Goal: Feedback & Contribution: Submit feedback/report problem

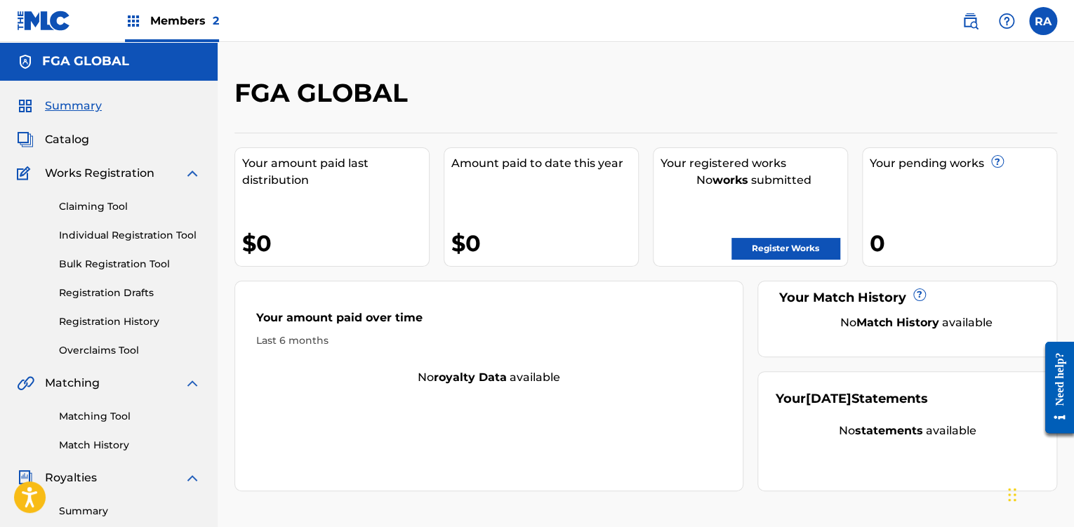
click at [1040, 19] on label at bounding box center [1043, 21] width 28 height 28
click at [1043, 21] on input "RA [PERSON_NAME] [EMAIL_ADDRESS][DOMAIN_NAME] Notification Preferences Profile …" at bounding box center [1043, 21] width 0 height 0
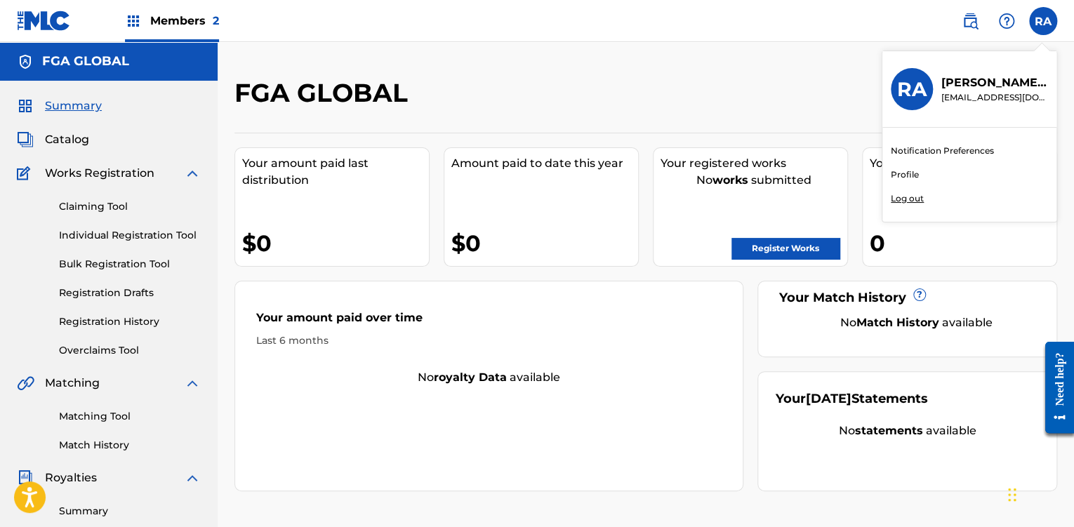
click at [910, 175] on link "Profile" at bounding box center [905, 174] width 28 height 13
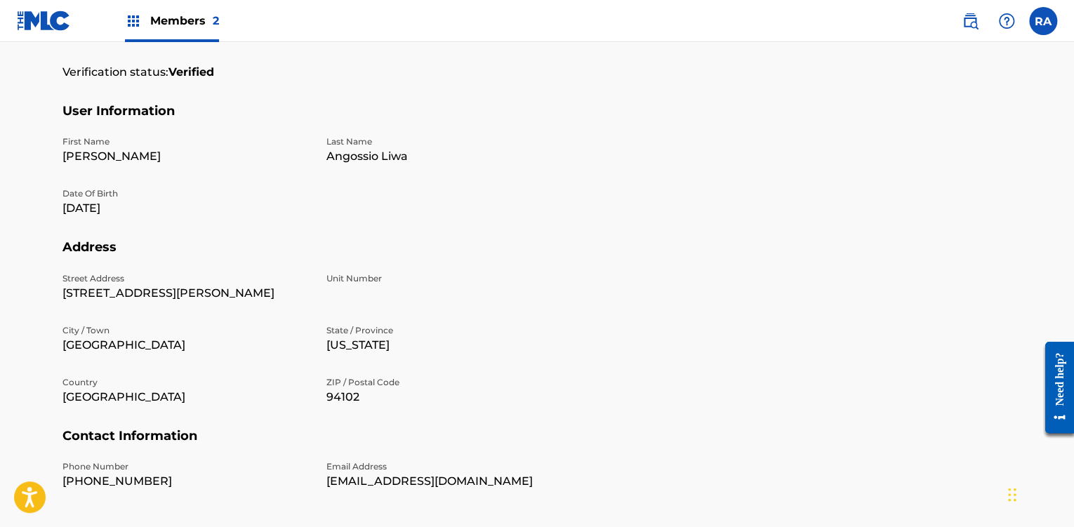
scroll to position [417, 0]
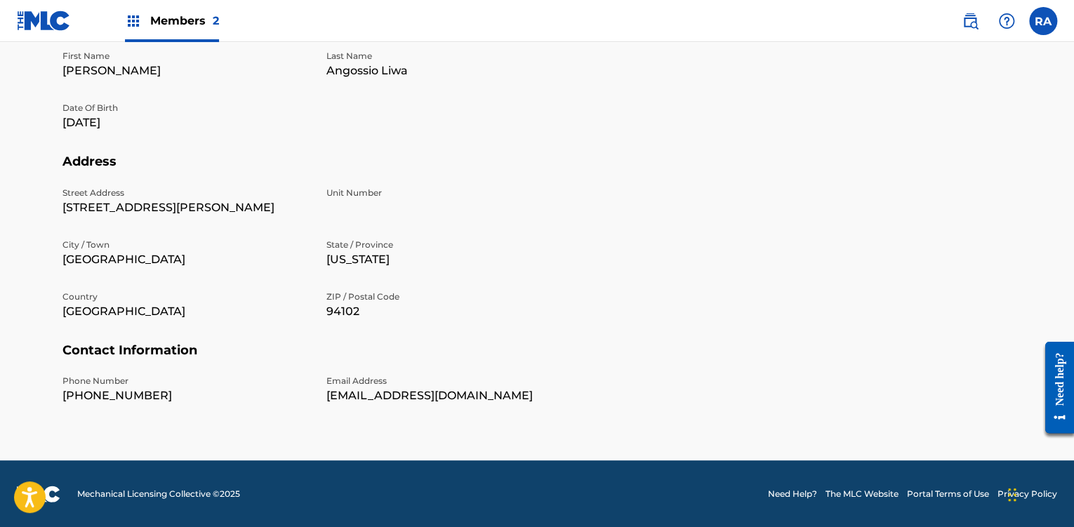
click at [802, 493] on link "Need Help?" at bounding box center [792, 494] width 49 height 13
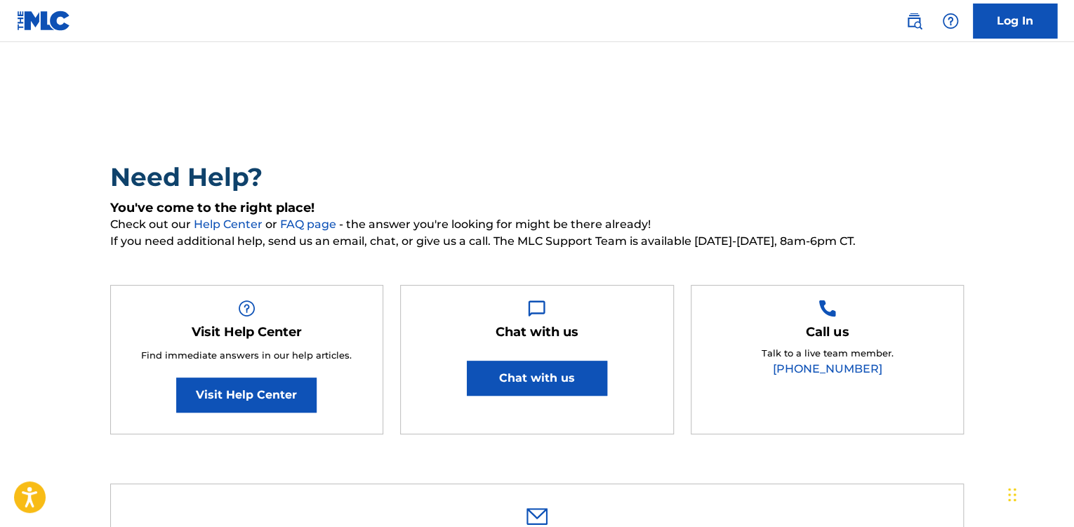
click at [587, 381] on button "Chat with us" at bounding box center [537, 378] width 140 height 35
click at [573, 380] on button "Chat with us" at bounding box center [537, 378] width 140 height 35
click at [705, 364] on div "Call us Talk to a live team member. [PHONE_NUMBER]" at bounding box center [827, 360] width 273 height 150
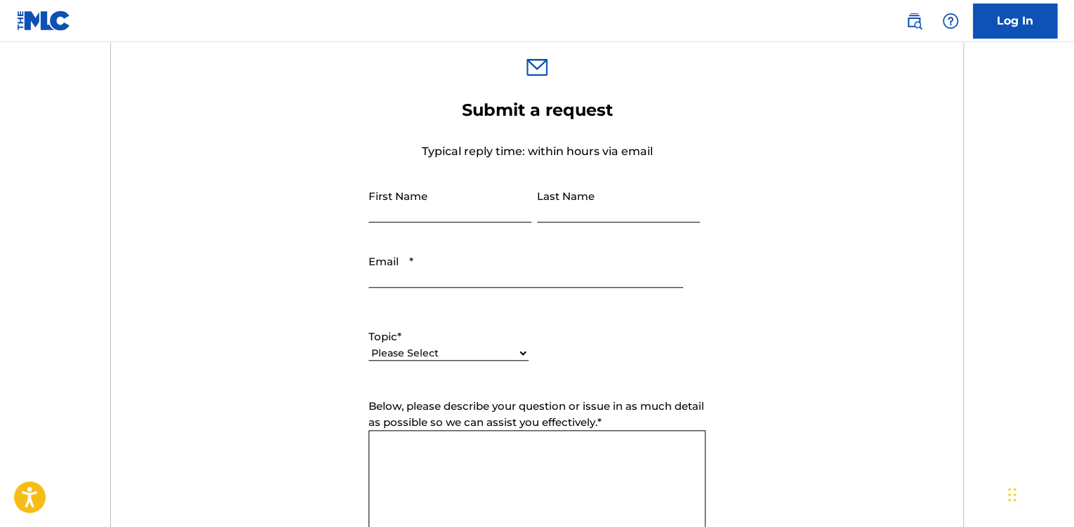
scroll to position [477, 0]
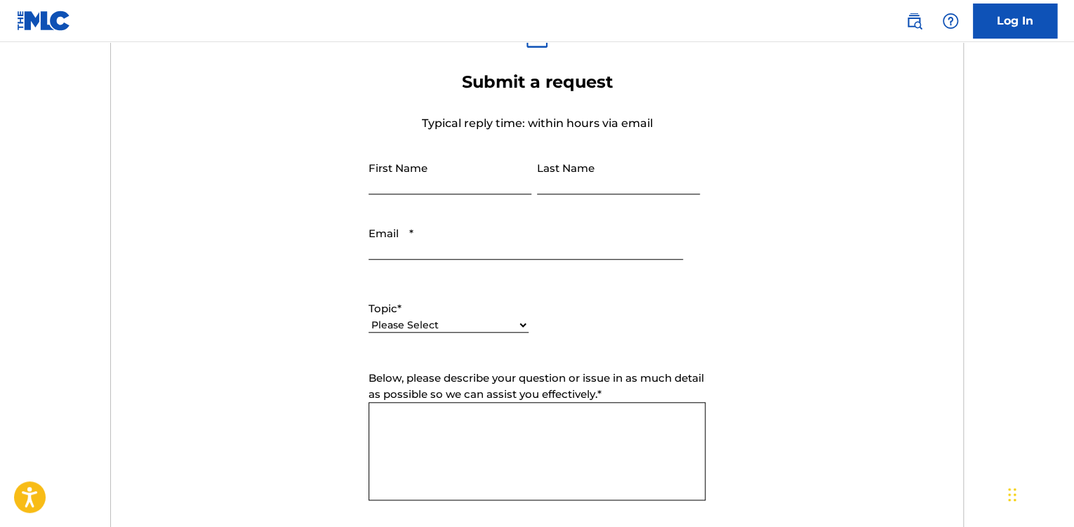
click at [506, 184] on input "First Name" at bounding box center [449, 174] width 163 height 40
type input "[PERSON_NAME]"
click at [549, 187] on input "Last Name" at bounding box center [618, 174] width 163 height 40
type input "Angossio Liwa"
click at [528, 243] on input "Email *" at bounding box center [525, 240] width 314 height 40
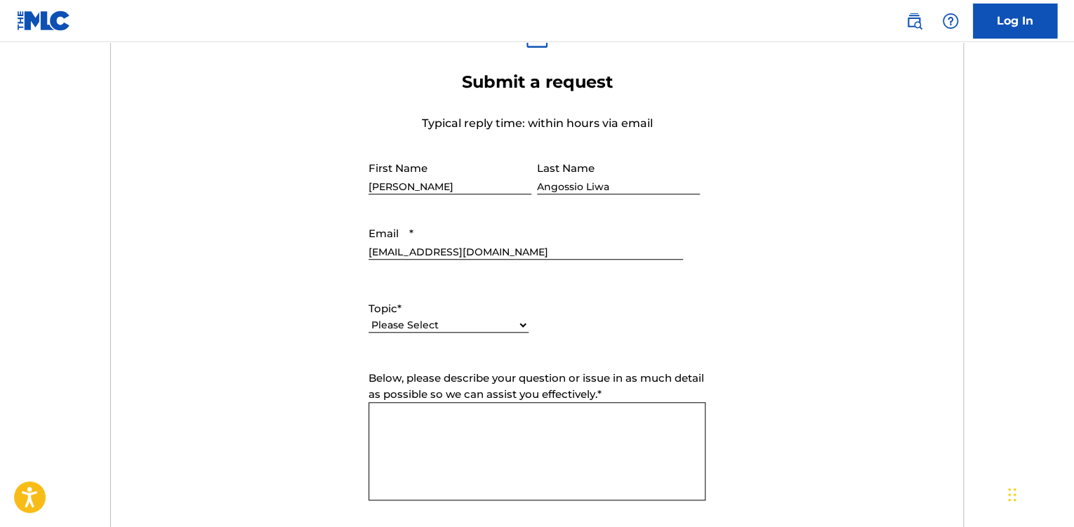
type input "[EMAIL_ADDRESS][DOMAIN_NAME]"
click at [483, 445] on textarea "Below, please describe your question or issue in as much detail as possible so …" at bounding box center [536, 451] width 337 height 98
paste textarea "Hi there, I have books and ebooks on amazon can I add them on my account. Becau…"
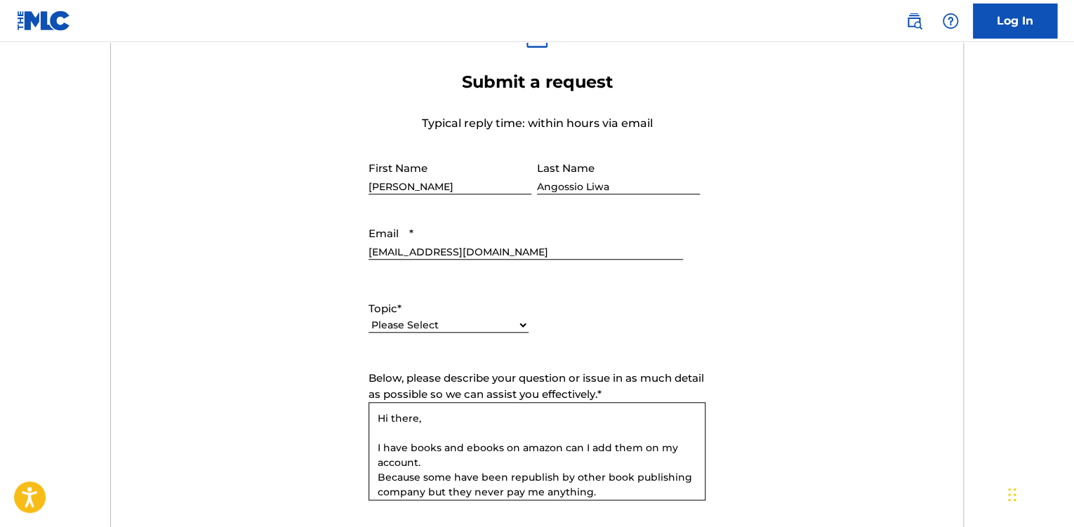
scroll to position [131, 0]
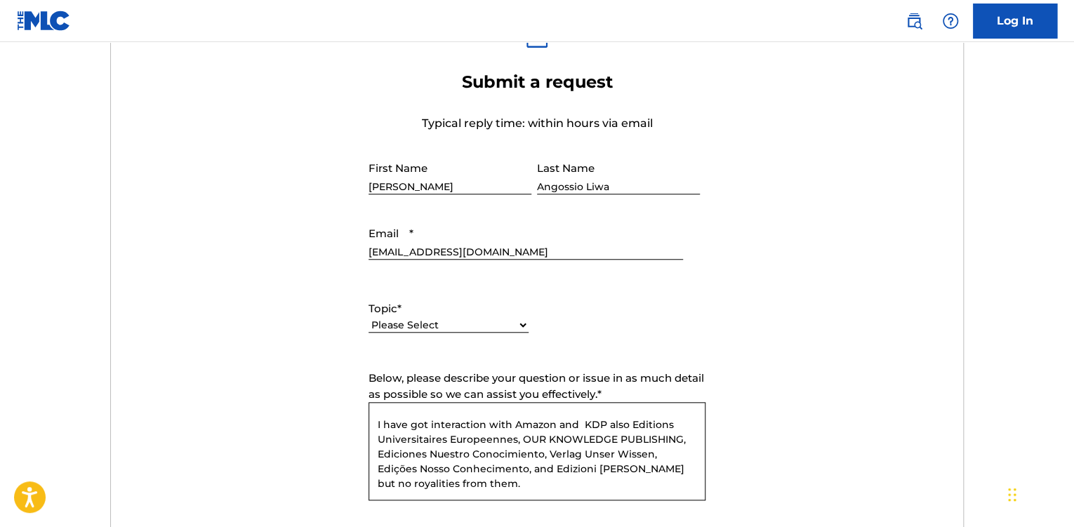
type textarea "Hi there, I have books and ebooks on amazon can I add them on my account. Becau…"
click at [482, 325] on select "Please Select I need help with my account I need help with managing my catalog …" at bounding box center [448, 325] width 160 height 15
select select "I need help with managing my catalog"
click at [368, 318] on select "Please Select I need help with my account I need help with managing my catalog …" at bounding box center [448, 325] width 160 height 15
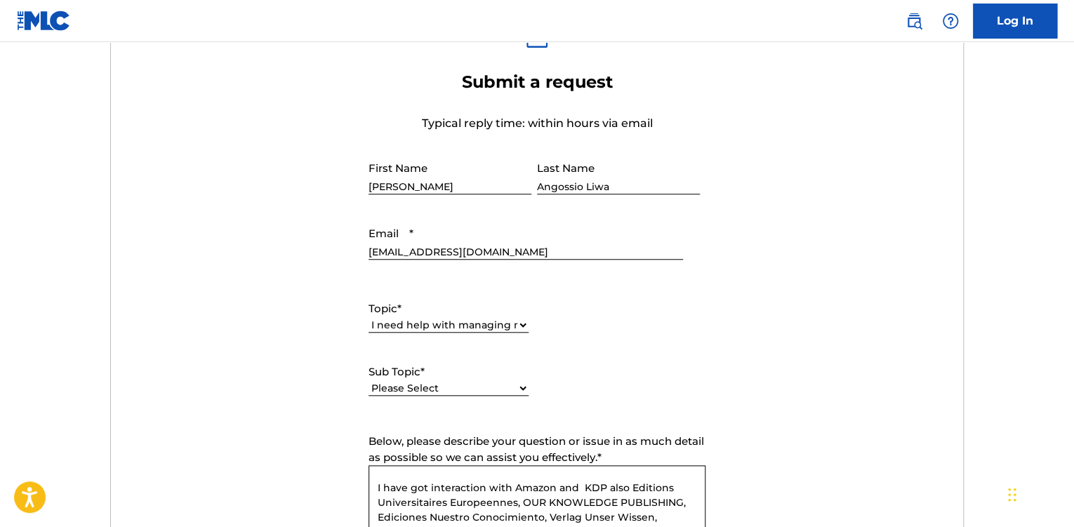
click at [519, 387] on select "Please Select I need help with CWR I need help registering my work(s) in The ML…" at bounding box center [448, 388] width 160 height 15
select select "I need help with the Claiming Tool"
click at [368, 381] on select "Please Select I need help with CWR I need help registering my work(s) in The ML…" at bounding box center [448, 388] width 160 height 15
click at [672, 386] on div "Topic * Please Select I need help with my account I need help with managing my …" at bounding box center [536, 348] width 337 height 126
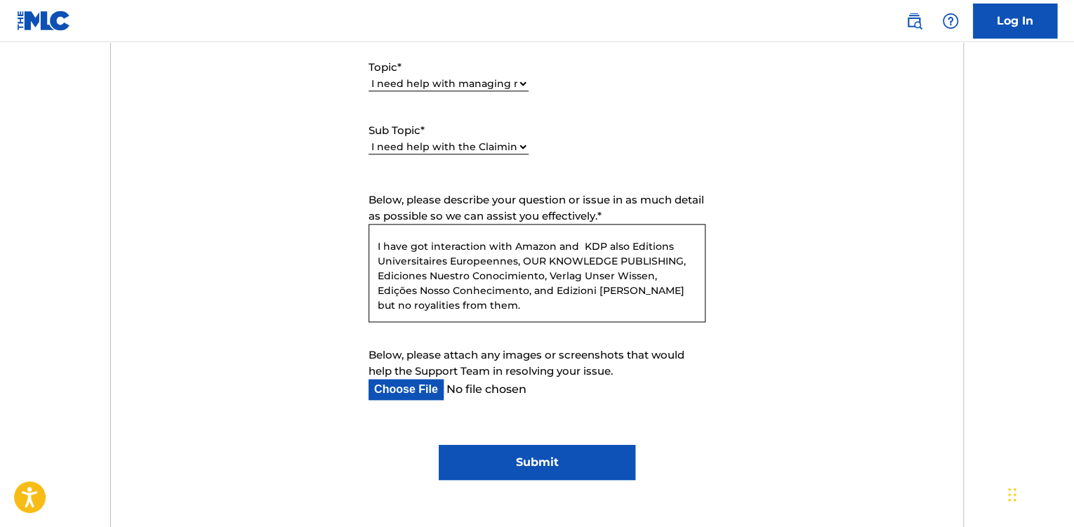
scroll to position [758, 0]
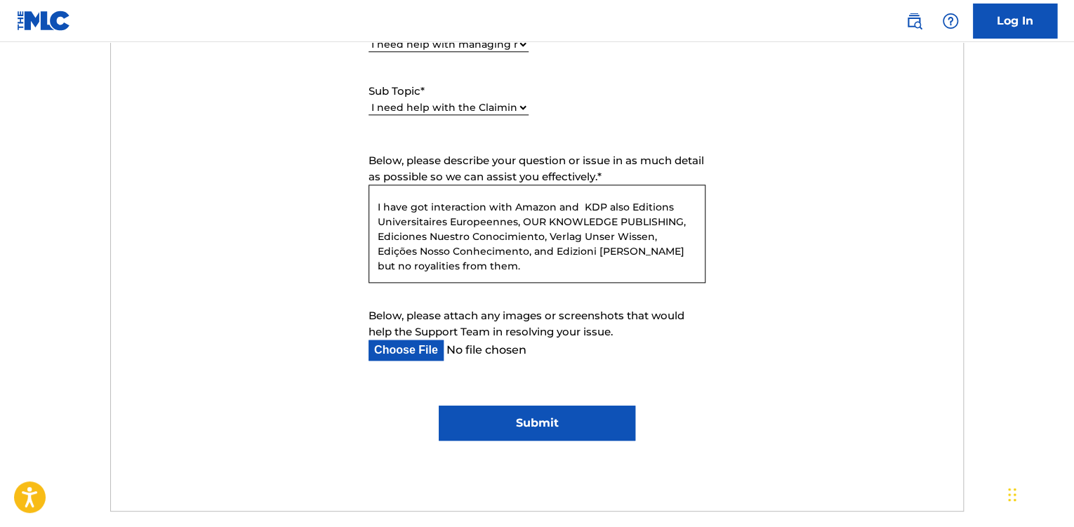
click at [524, 256] on textarea "Hi there, I have books and ebooks on amazon can I add them on my account. Becau…" at bounding box center [536, 234] width 337 height 98
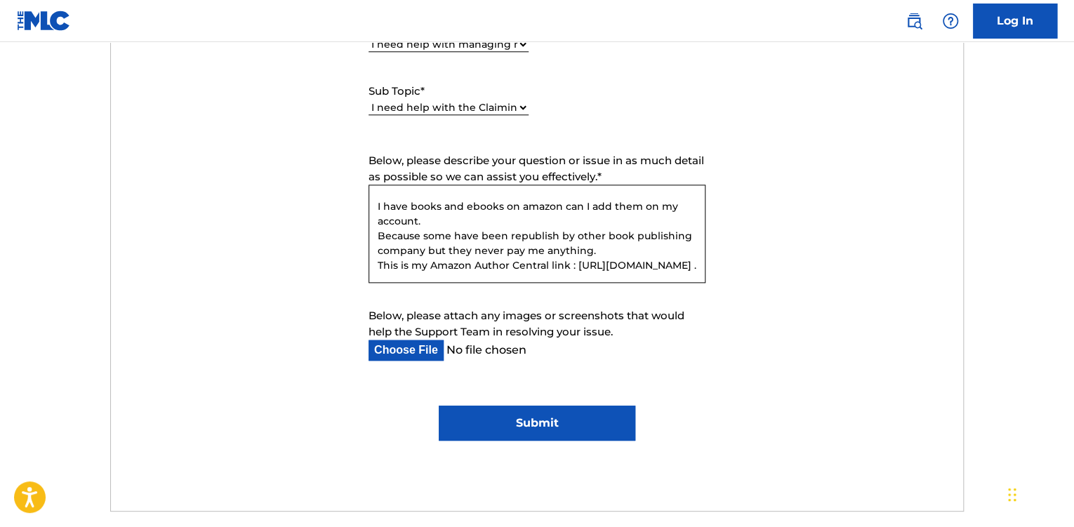
scroll to position [9, 0]
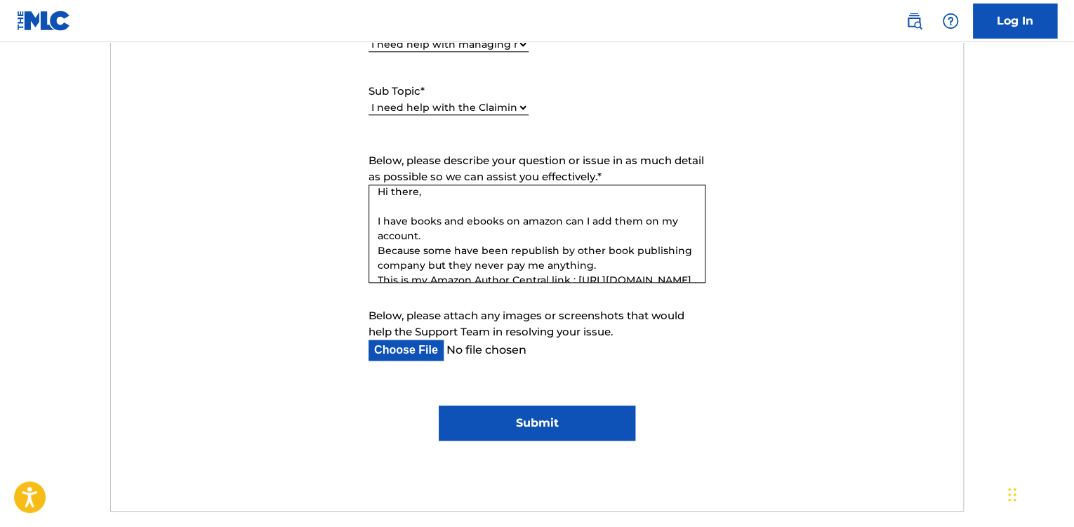
click at [428, 345] on input "Below, please attach any images or screenshots that would help the Support Team…" at bounding box center [525, 350] width 314 height 21
type input "C:\fakepath\SAMPLE.png"
click at [479, 418] on input "Submit" at bounding box center [537, 423] width 196 height 35
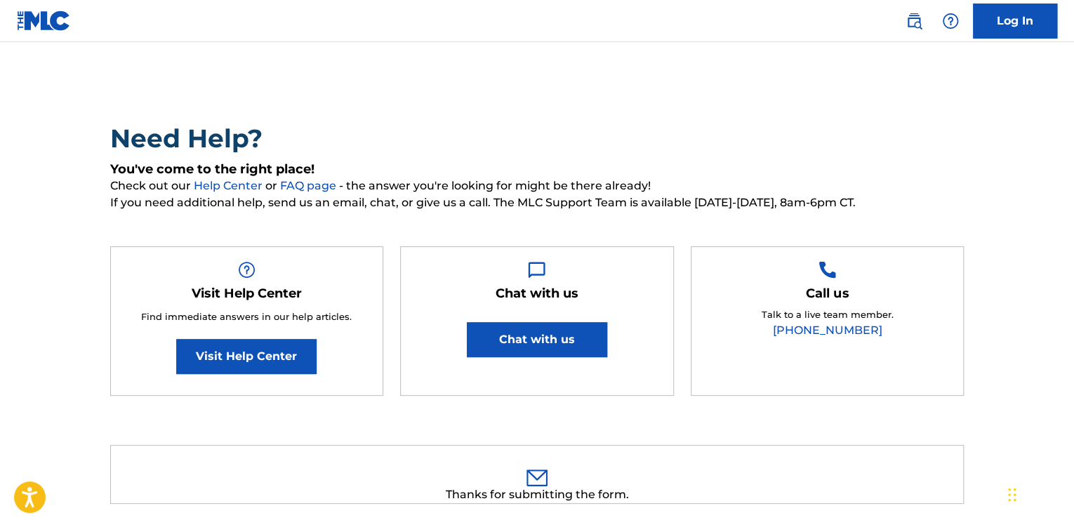
scroll to position [0, 0]
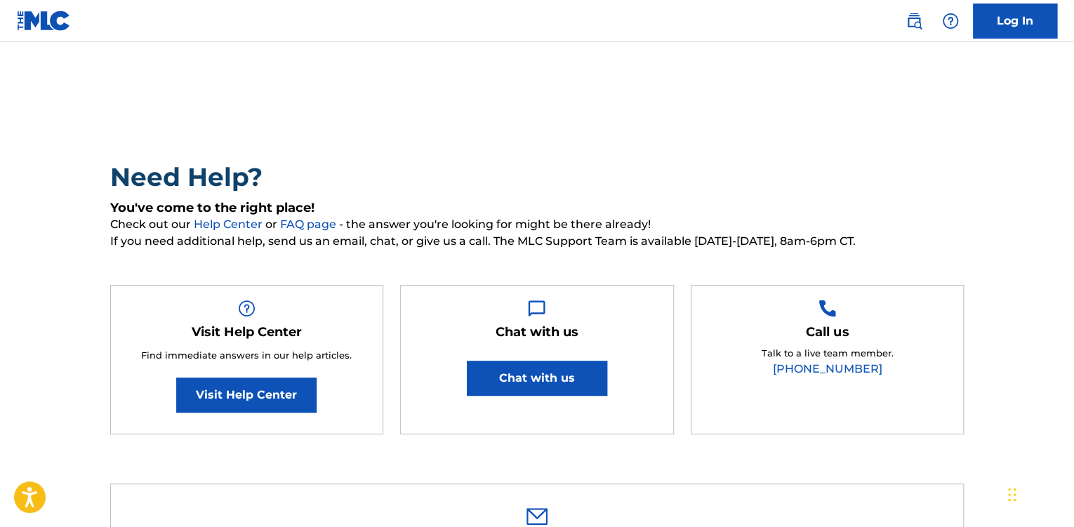
click at [1012, 20] on link "Log In" at bounding box center [1015, 21] width 84 height 35
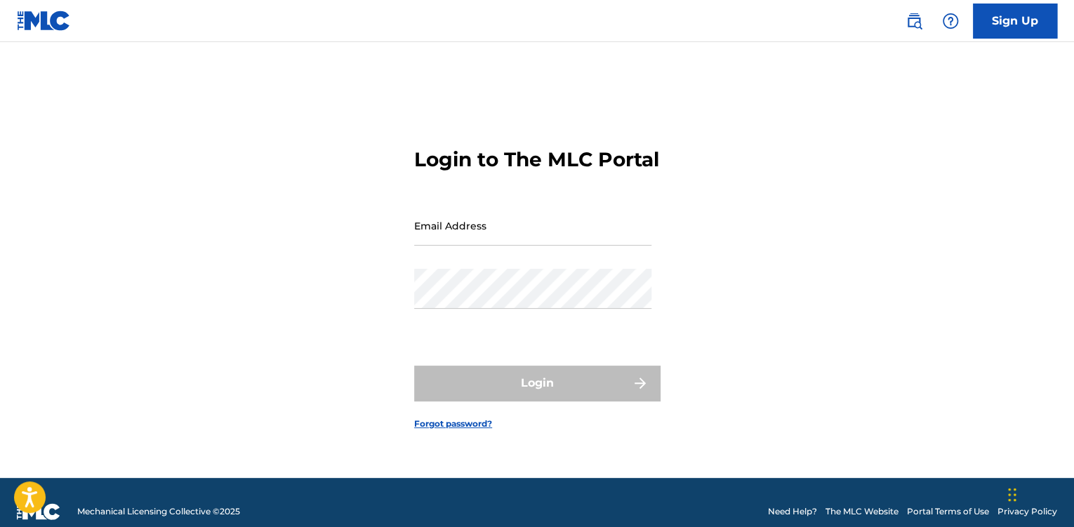
click at [604, 246] on input "Email Address" at bounding box center [532, 226] width 237 height 40
type input "[EMAIL_ADDRESS][DOMAIN_NAME]"
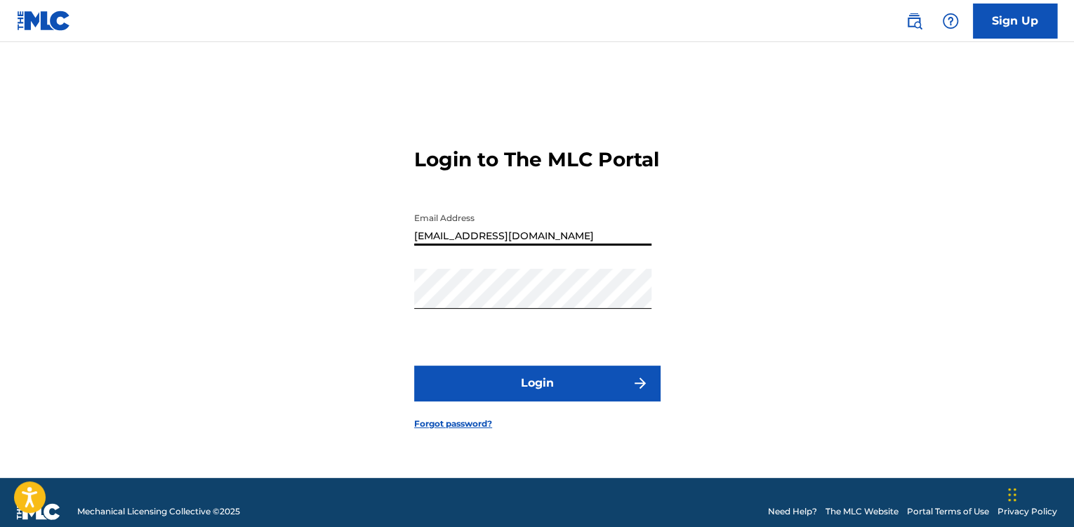
click at [535, 401] on button "Login" at bounding box center [537, 383] width 246 height 35
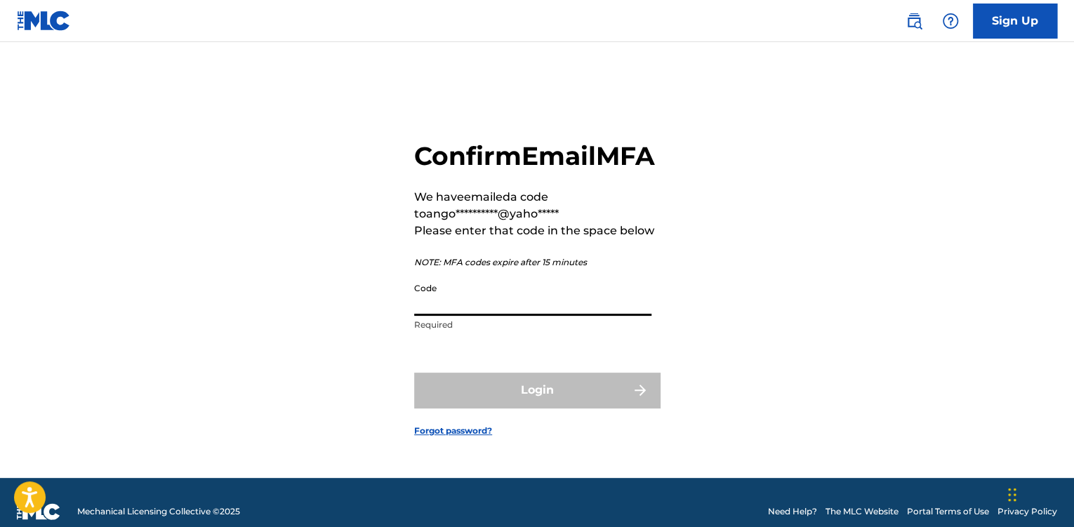
click at [501, 312] on input "Code" at bounding box center [532, 296] width 237 height 40
paste input "305720"
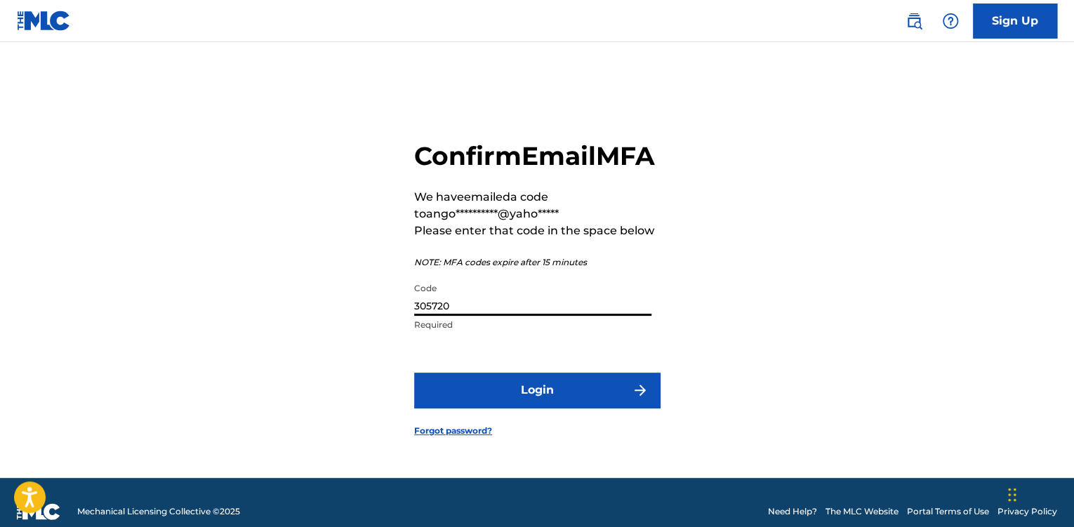
type input "305720"
click at [481, 408] on button "Login" at bounding box center [537, 390] width 246 height 35
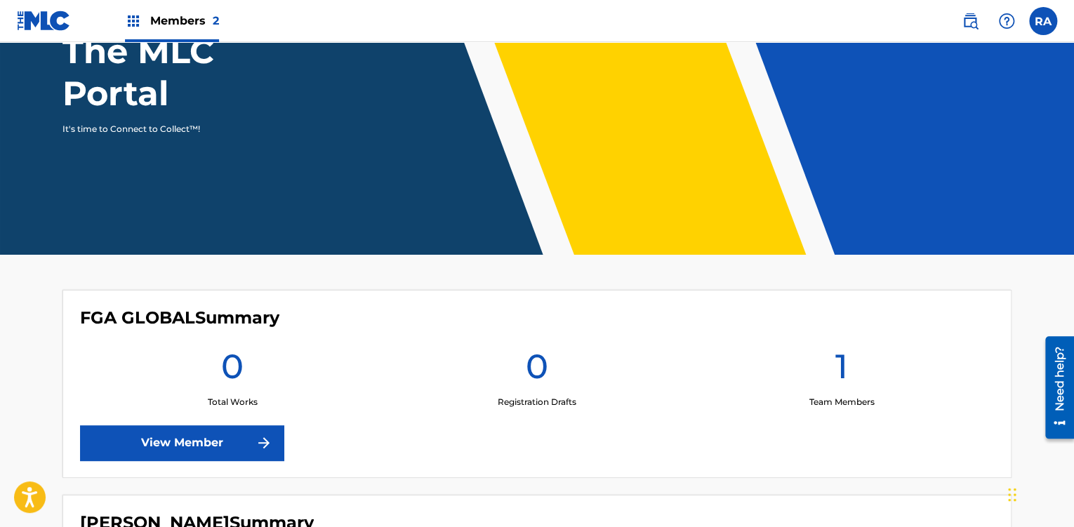
scroll to position [337, 0]
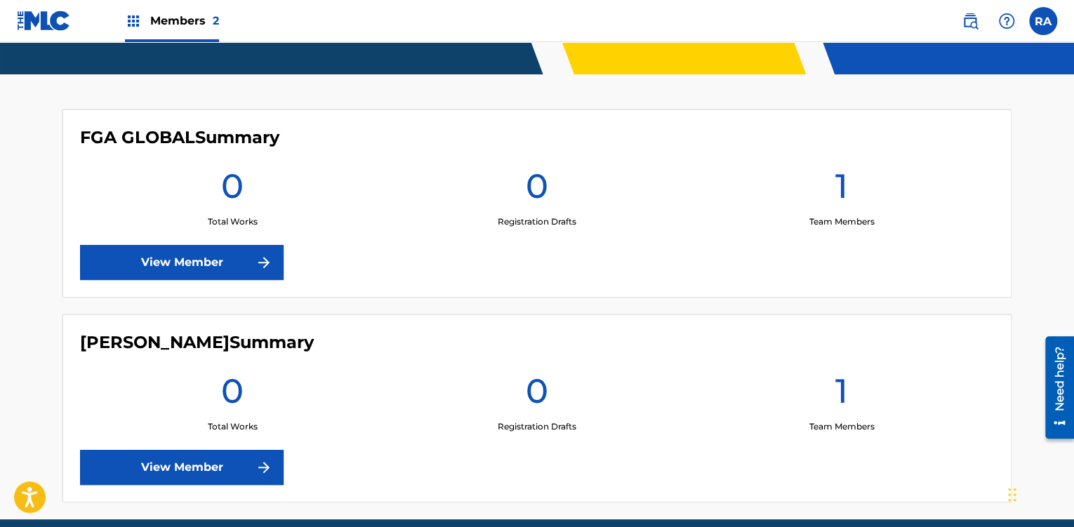
click at [861, 423] on p "Team Members" at bounding box center [840, 426] width 65 height 13
click at [848, 409] on div "1 Team Members" at bounding box center [841, 401] width 305 height 63
click at [271, 467] on img at bounding box center [263, 467] width 17 height 17
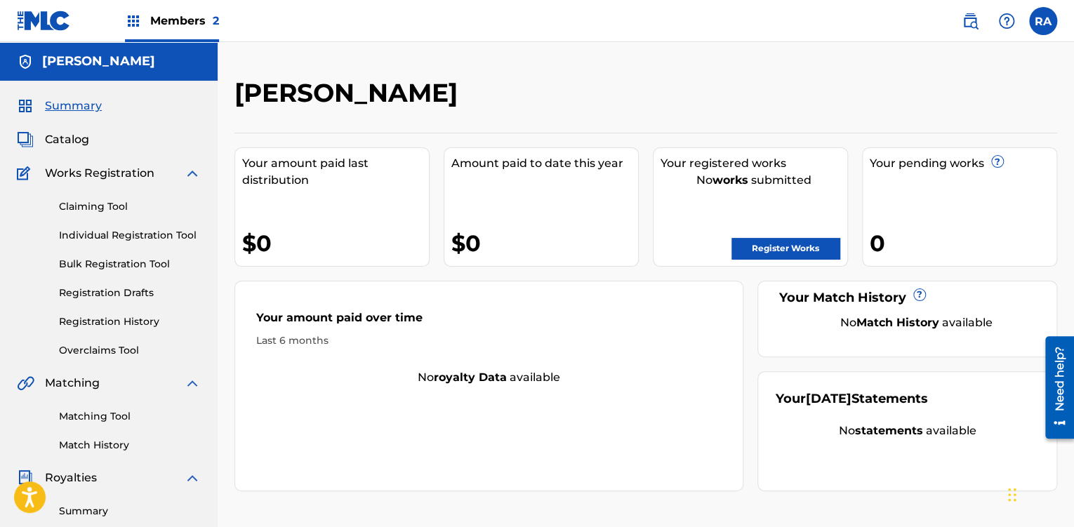
click at [153, 25] on span "Members 2" at bounding box center [184, 21] width 69 height 16
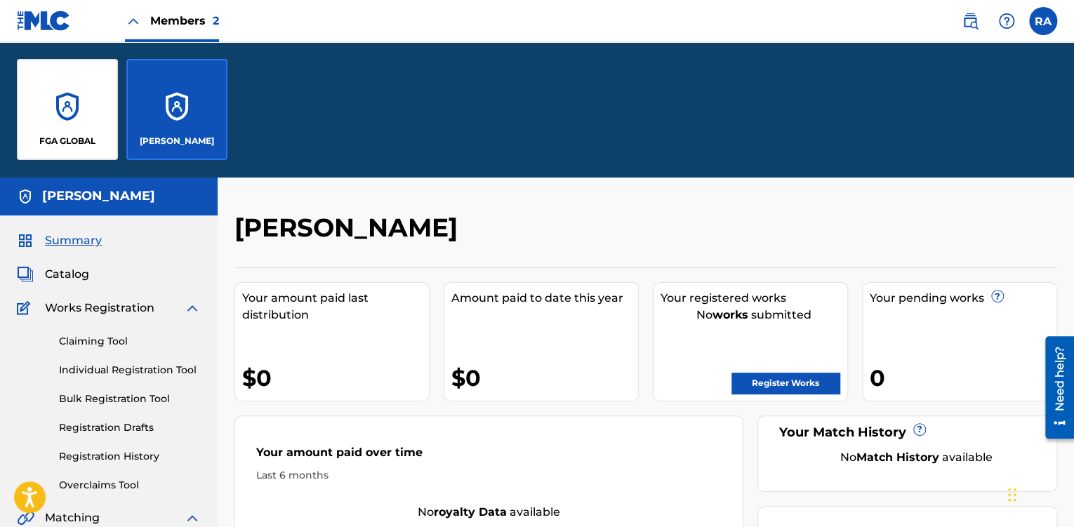
click at [59, 159] on div "FGA GLOBAL" at bounding box center [67, 109] width 101 height 101
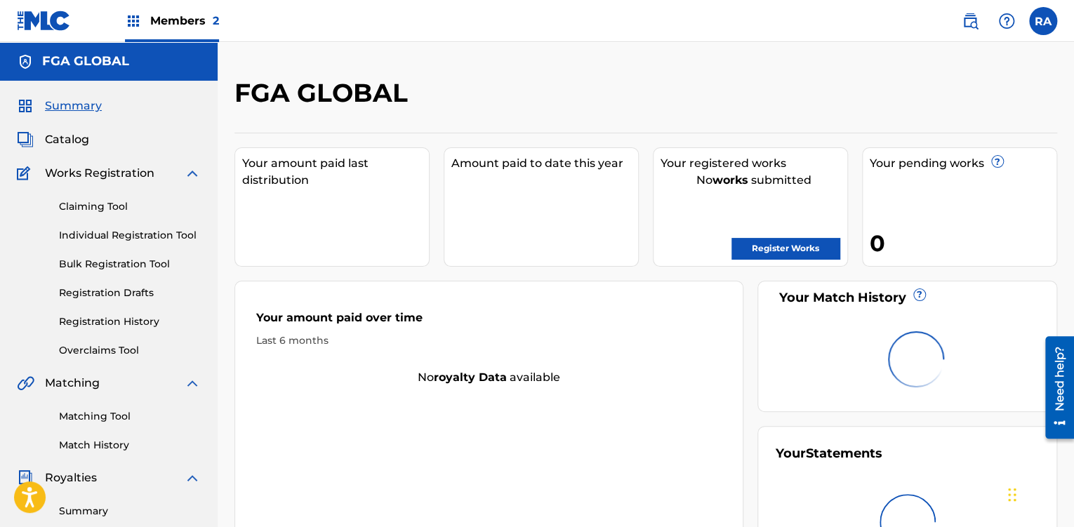
click at [65, 149] on main "FGA GLOBAL Summary Catalog Works Registration Claiming Tool Individual Registra…" at bounding box center [537, 422] width 1074 height 761
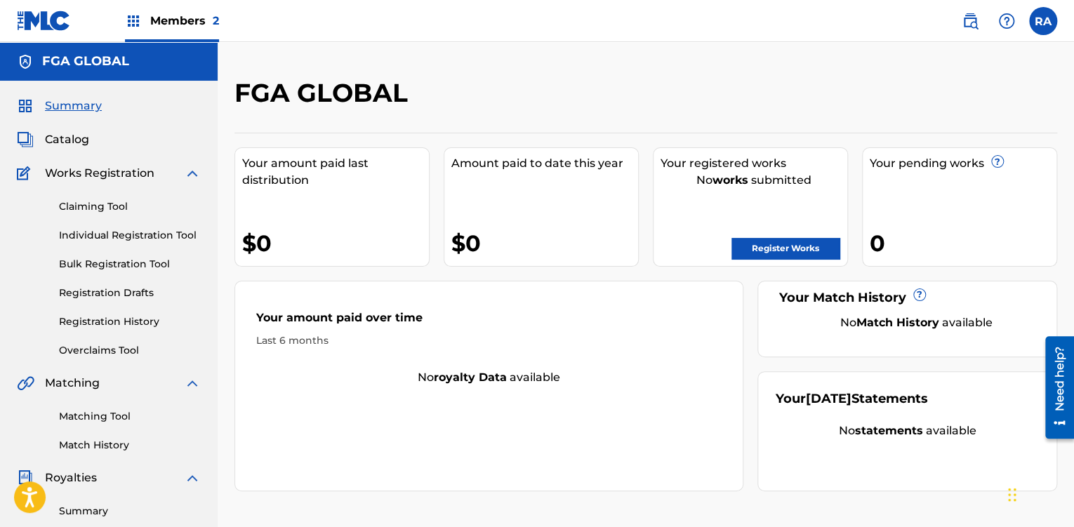
click at [91, 207] on link "Claiming Tool" at bounding box center [130, 206] width 142 height 15
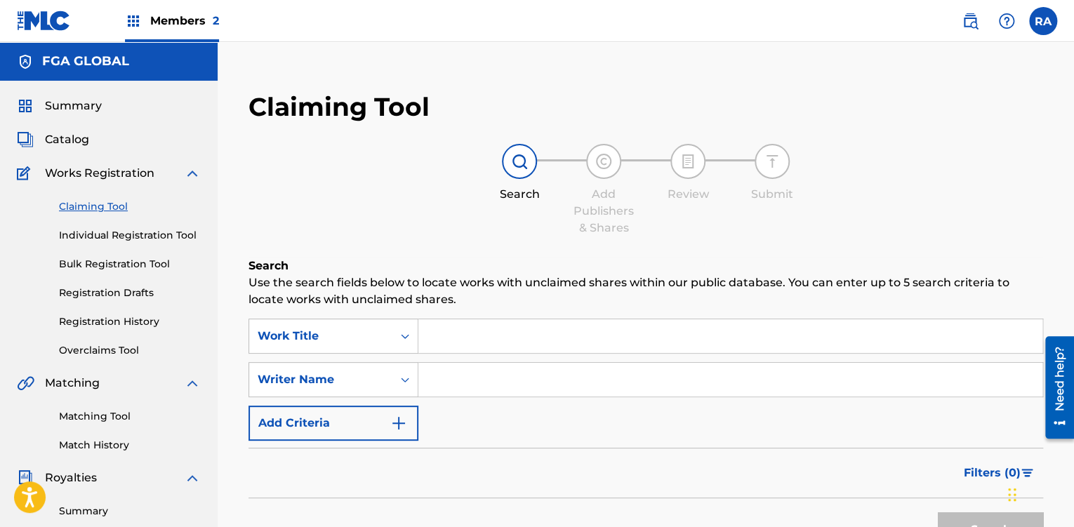
click at [92, 232] on link "Individual Registration Tool" at bounding box center [130, 235] width 142 height 15
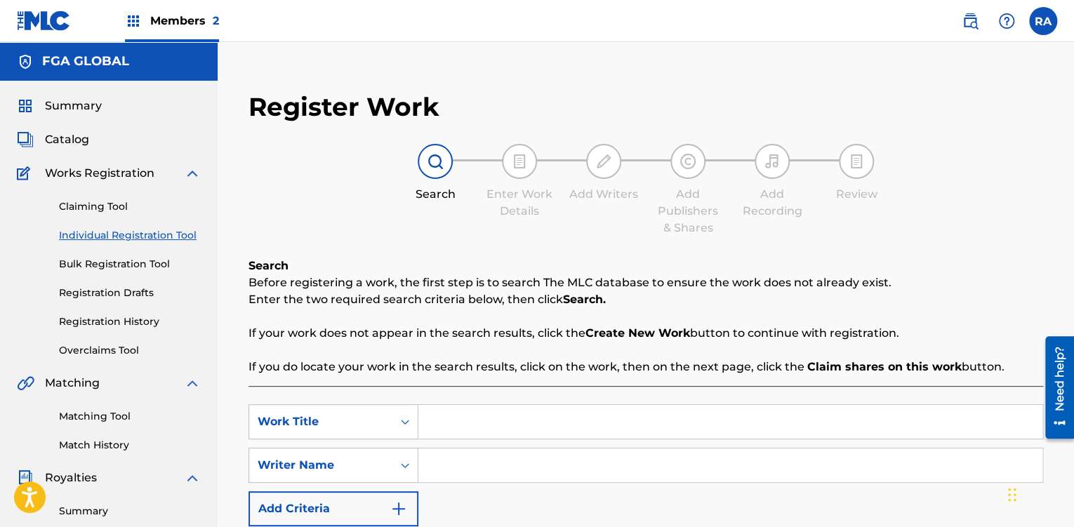
click at [95, 263] on link "Bulk Registration Tool" at bounding box center [130, 264] width 142 height 15
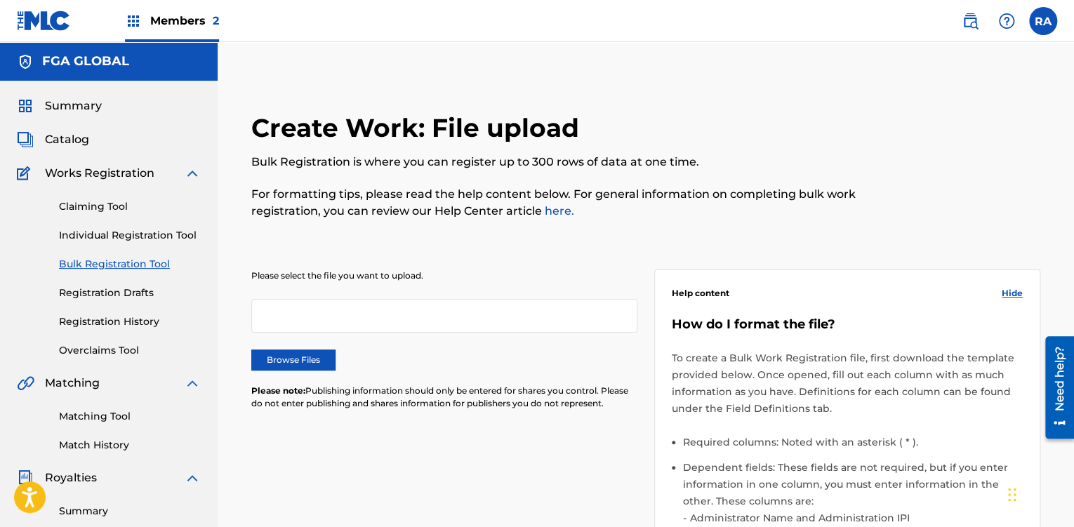
click at [103, 320] on link "Registration History" at bounding box center [130, 321] width 142 height 15
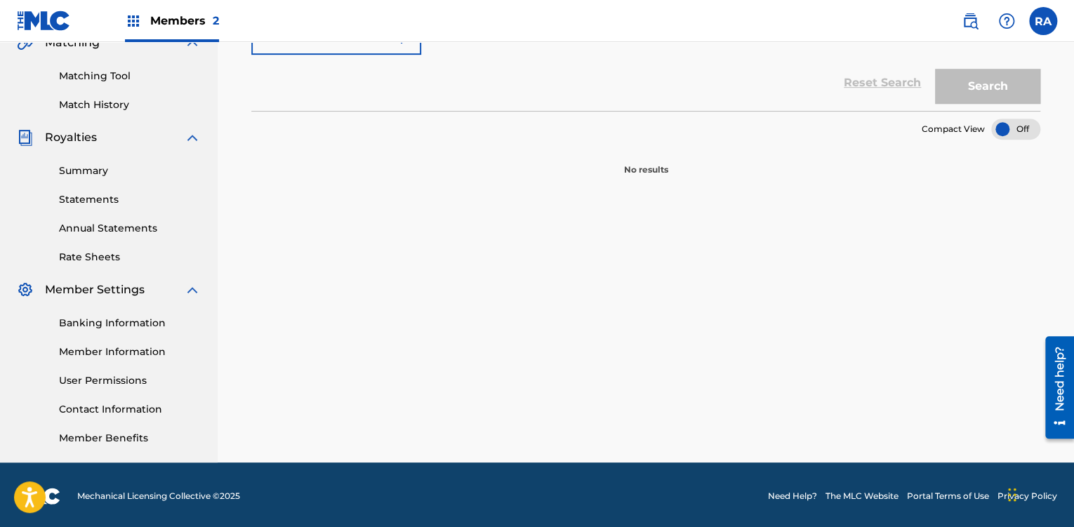
scroll to position [342, 0]
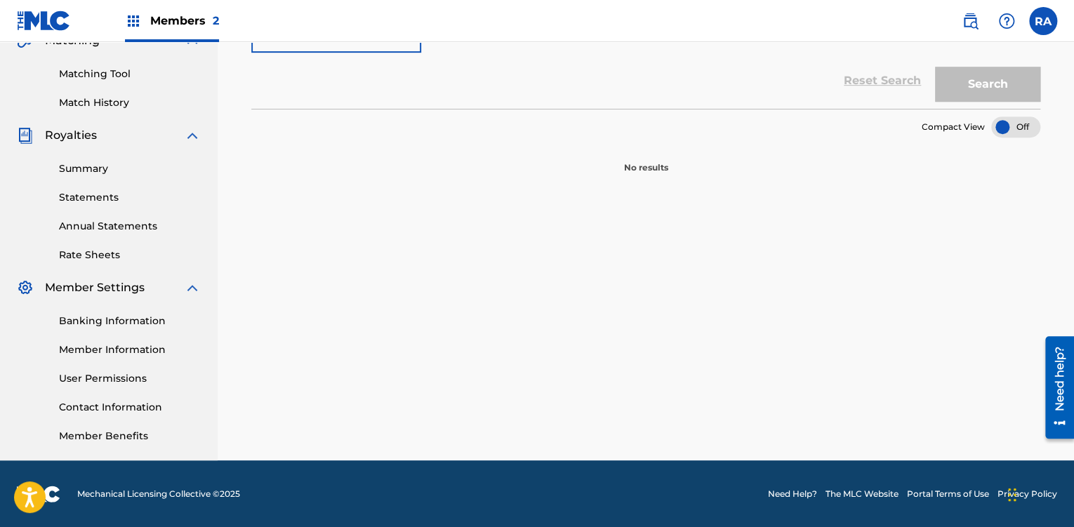
click at [95, 171] on link "Summary" at bounding box center [130, 168] width 142 height 15
